Goal: Transaction & Acquisition: Purchase product/service

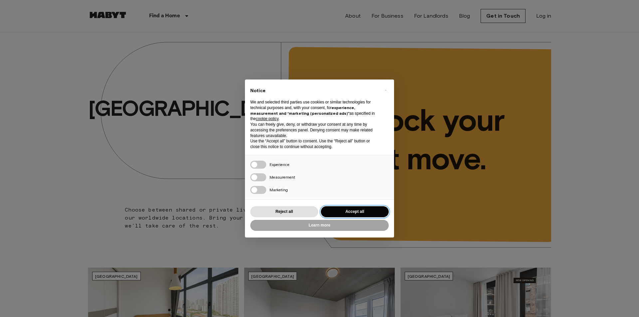
click at [349, 213] on button "Accept all" at bounding box center [355, 211] width 68 height 11
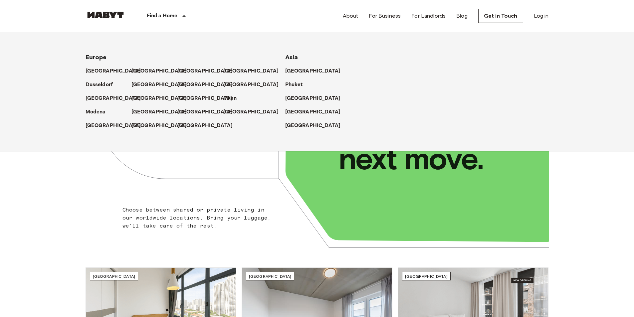
click at [169, 22] on div "Find a Home" at bounding box center [167, 16] width 84 height 32
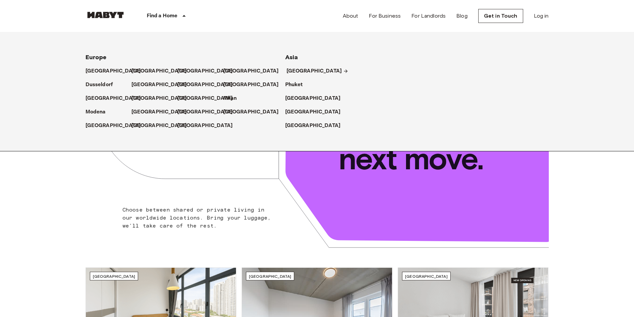
click at [306, 71] on p "[GEOGRAPHIC_DATA]" at bounding box center [314, 71] width 56 height 8
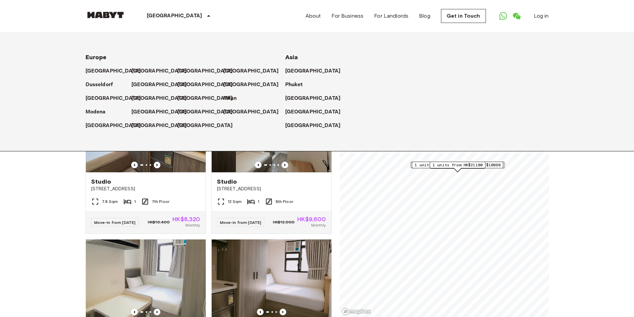
click at [305, 68] on p "[GEOGRAPHIC_DATA]" at bounding box center [314, 71] width 56 height 8
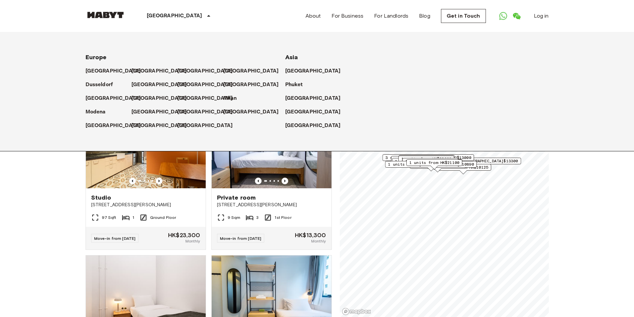
scroll to position [1959, 0]
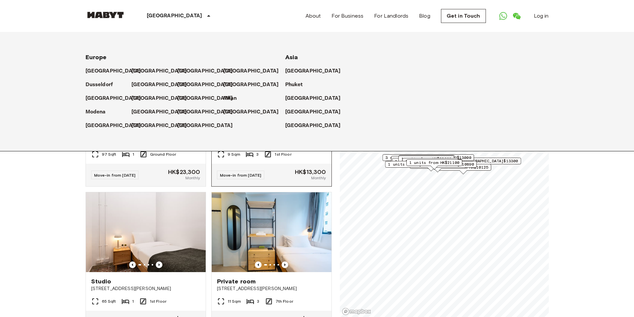
click at [281, 121] on icon "Previous image" at bounding box center [284, 117] width 7 height 7
click at [277, 138] on div "Private room" at bounding box center [271, 134] width 109 height 8
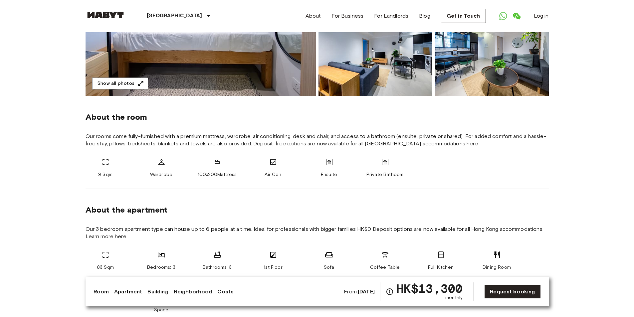
scroll to position [33, 0]
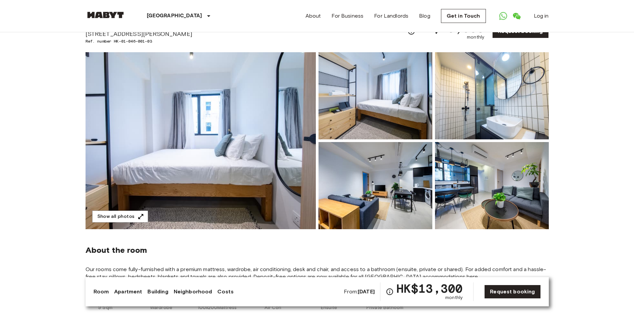
click at [393, 122] on img at bounding box center [375, 95] width 114 height 87
